Goal: Task Accomplishment & Management: Use online tool/utility

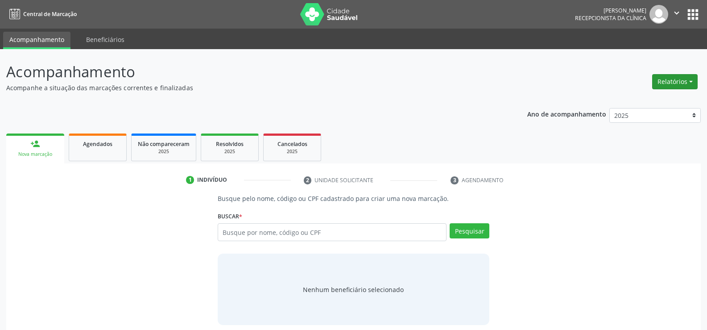
click at [683, 78] on button "Relatórios" at bounding box center [676, 81] width 46 height 15
click at [647, 95] on link "Agendamentos" at bounding box center [651, 101] width 96 height 12
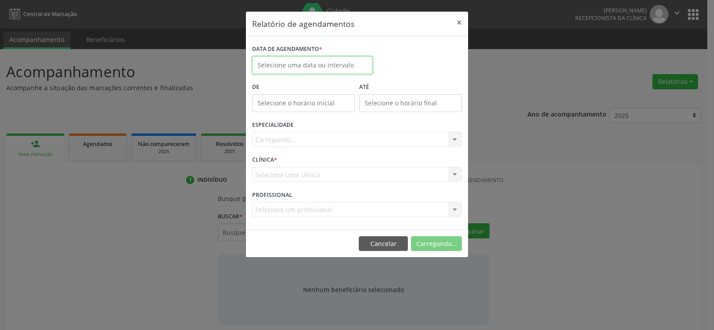
click at [270, 66] on input "text" at bounding box center [312, 65] width 121 height 18
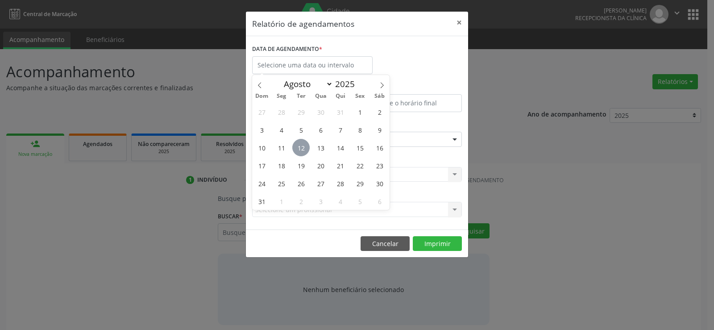
click at [301, 141] on span "12" at bounding box center [300, 147] width 17 height 17
type input "[DATE]"
click at [301, 141] on span "12" at bounding box center [300, 147] width 17 height 17
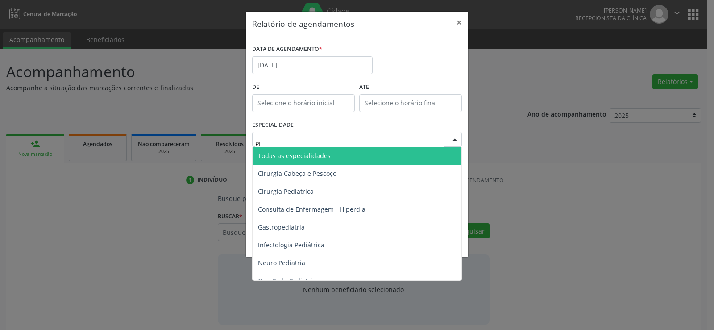
type input "PER"
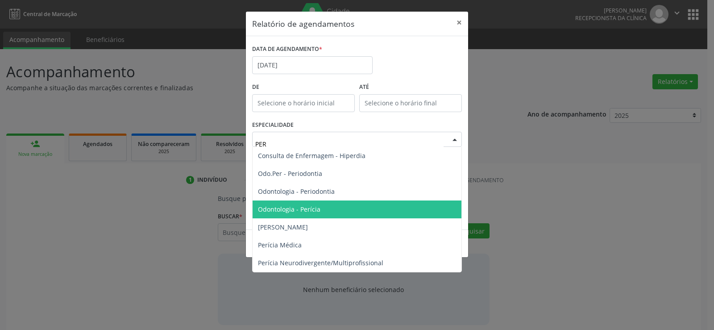
click at [308, 211] on span "Odontologia - Perícia" at bounding box center [289, 209] width 62 height 8
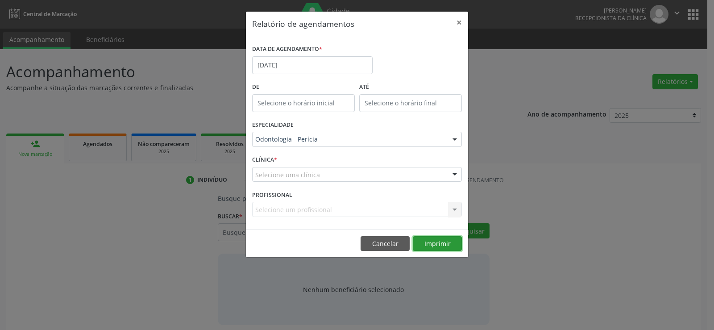
click at [450, 244] on button "Imprimir" at bounding box center [437, 243] width 49 height 15
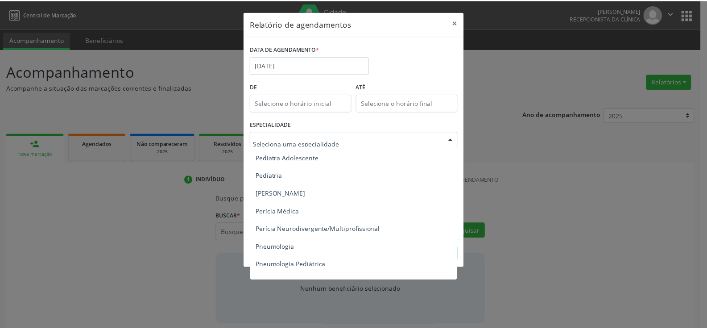
scroll to position [1339, 0]
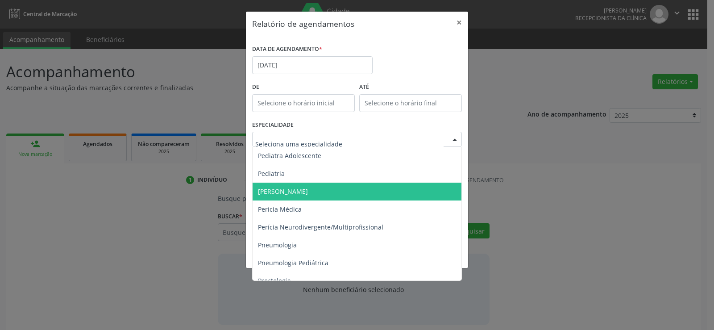
click at [307, 191] on span "[PERSON_NAME]" at bounding box center [283, 191] width 50 height 8
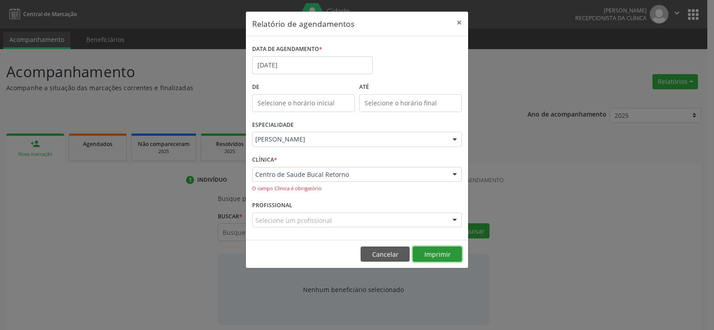
click at [440, 254] on button "Imprimir" at bounding box center [437, 253] width 49 height 15
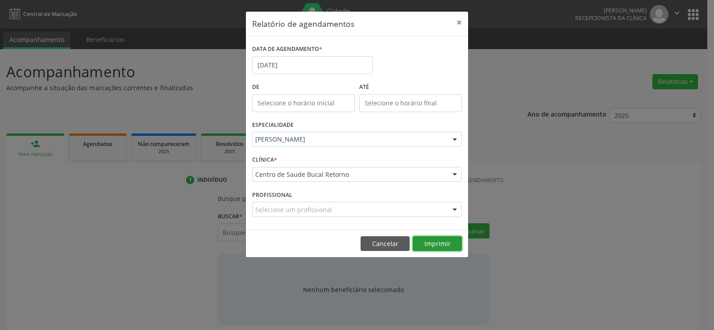
click at [427, 241] on button "Imprimir" at bounding box center [437, 243] width 49 height 15
click at [293, 69] on input "[DATE]" at bounding box center [312, 65] width 121 height 18
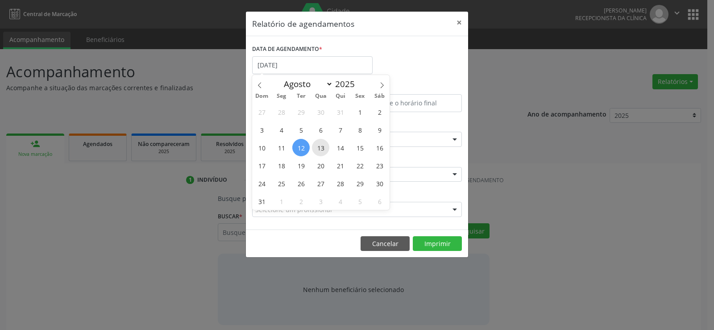
click at [320, 148] on span "13" at bounding box center [320, 147] width 17 height 17
type input "[DATE]"
click at [320, 148] on span "13" at bounding box center [320, 147] width 17 height 17
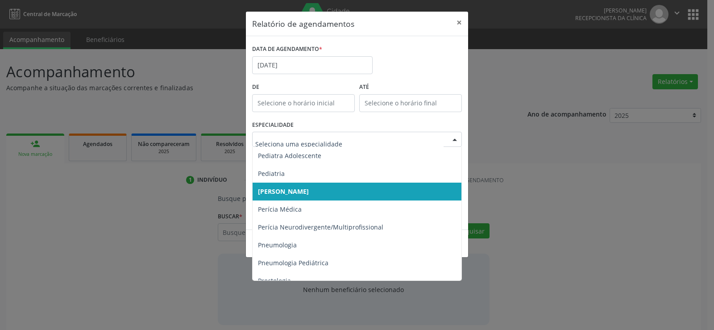
click at [330, 188] on span "[PERSON_NAME]" at bounding box center [358, 192] width 210 height 18
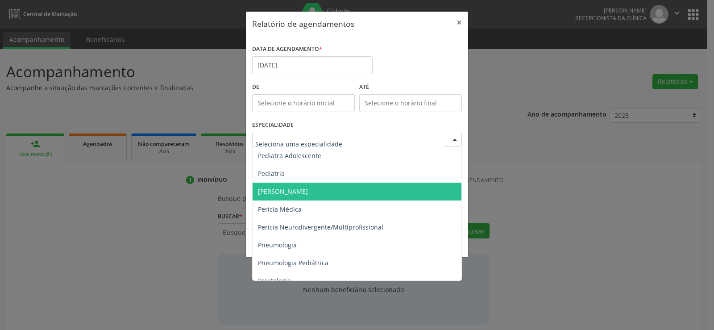
click at [308, 187] on span "[PERSON_NAME]" at bounding box center [283, 191] width 50 height 8
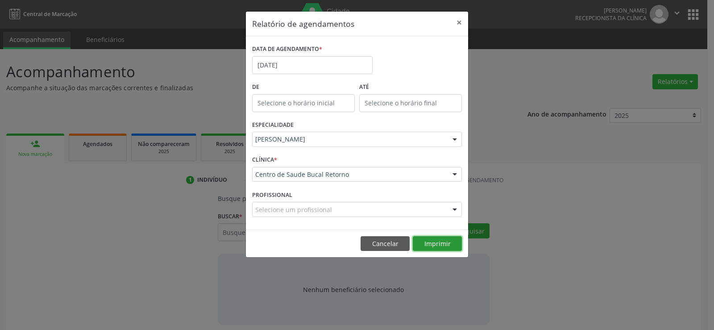
click at [439, 247] on button "Imprimir" at bounding box center [437, 243] width 49 height 15
click at [323, 68] on input "[DATE]" at bounding box center [312, 65] width 121 height 18
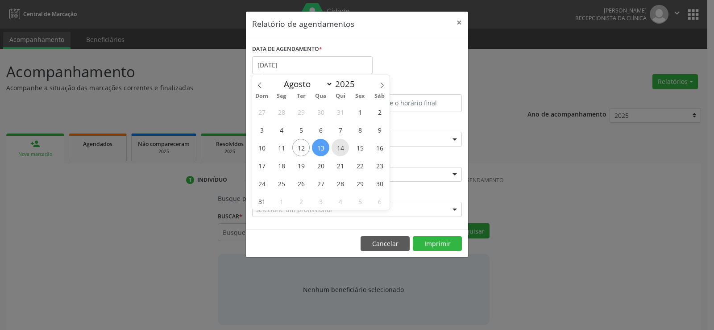
click at [344, 149] on span "14" at bounding box center [340, 147] width 17 height 17
type input "[DATE]"
click at [344, 149] on span "14" at bounding box center [340, 147] width 17 height 17
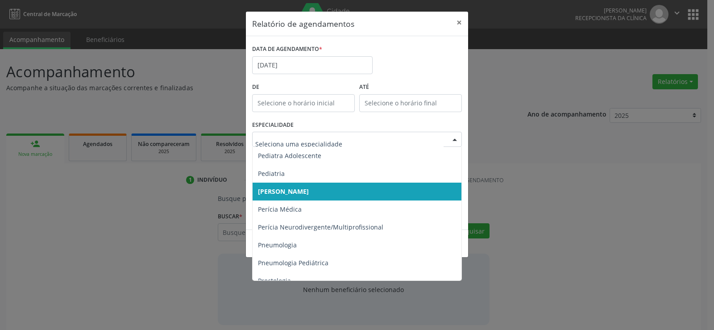
click at [343, 185] on span "[PERSON_NAME]" at bounding box center [358, 192] width 210 height 18
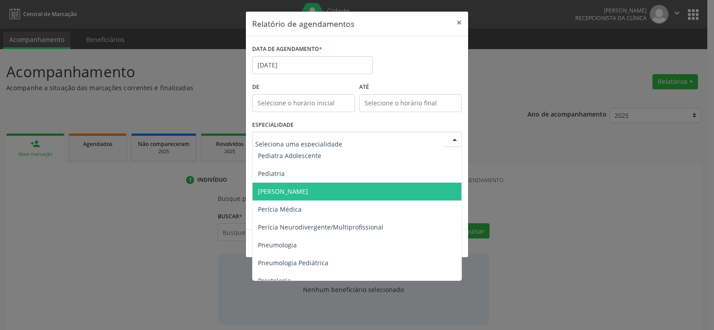
click at [334, 188] on span "[PERSON_NAME]" at bounding box center [358, 192] width 210 height 18
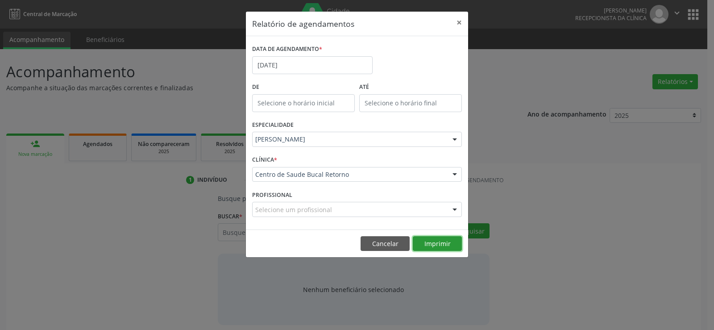
click at [435, 242] on button "Imprimir" at bounding box center [437, 243] width 49 height 15
click at [388, 247] on button "Cancelar" at bounding box center [385, 243] width 49 height 15
